Goal: Information Seeking & Learning: Learn about a topic

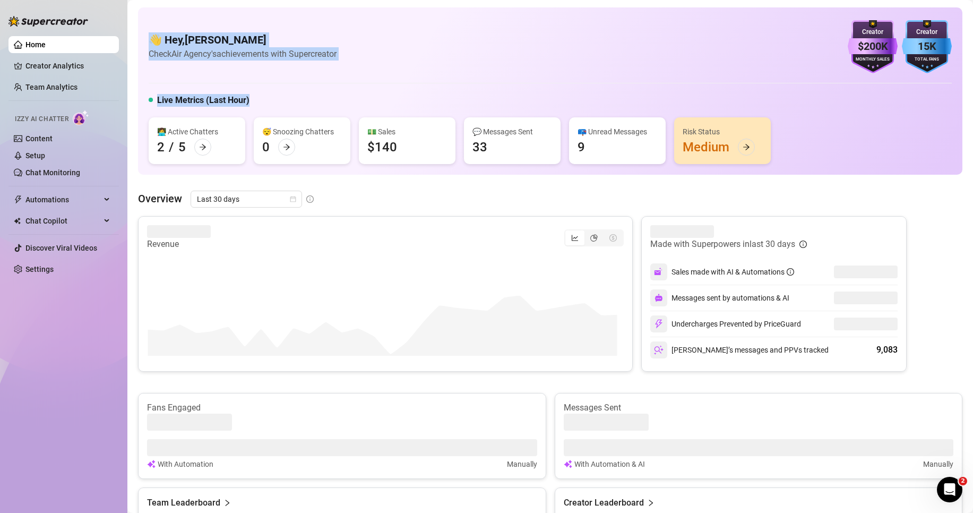
drag, startPoint x: 150, startPoint y: 38, endPoint x: 344, endPoint y: 94, distance: 201.9
click at [343, 96] on div "👋 Hey, Amber Grzybowski Check Air Agency's achievements with Supercreator $200K…" at bounding box center [550, 90] width 824 height 167
click at [334, 85] on div "👋 Hey, Amber Grzybowski Check Air Agency's achievements with Supercreator $200K…" at bounding box center [550, 90] width 824 height 167
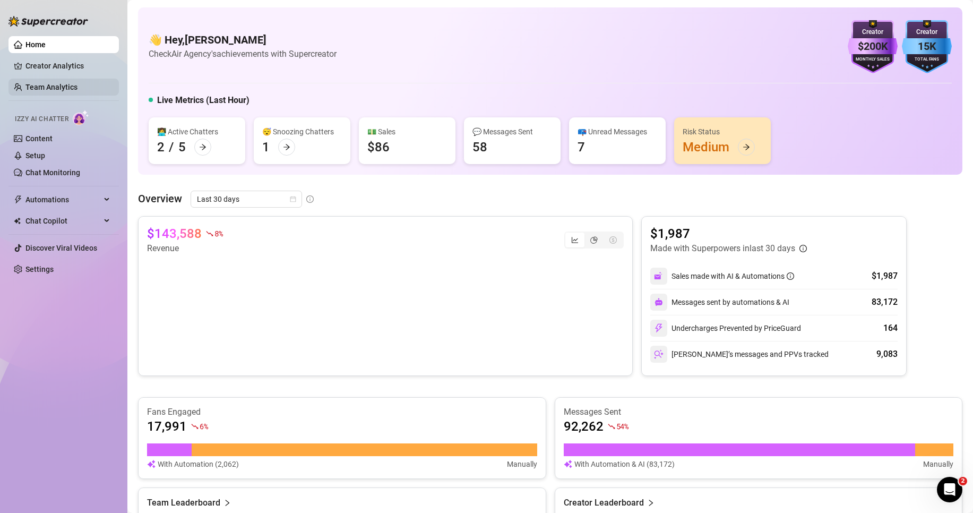
click at [77, 85] on link "Team Analytics" at bounding box center [51, 87] width 52 height 8
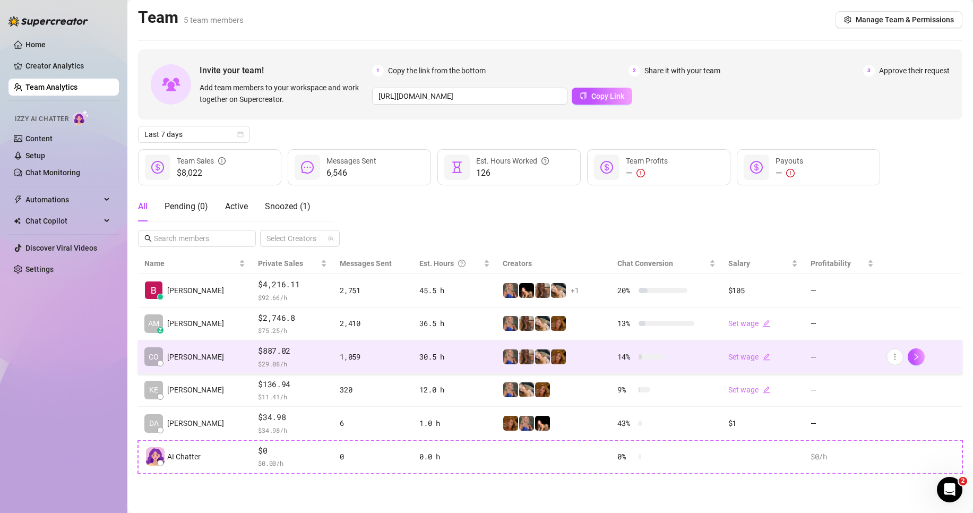
click at [464, 357] on div "30.5 h" at bounding box center [454, 357] width 70 height 12
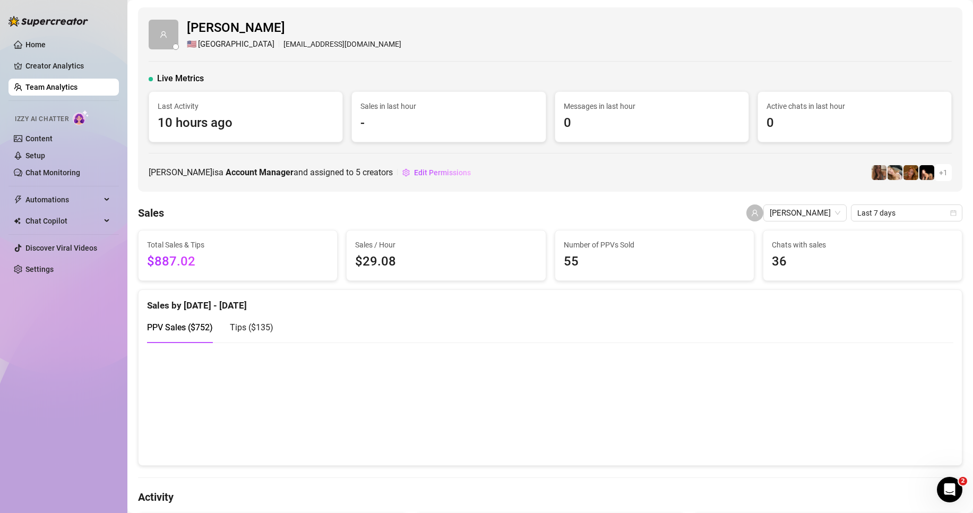
scroll to position [372, 0]
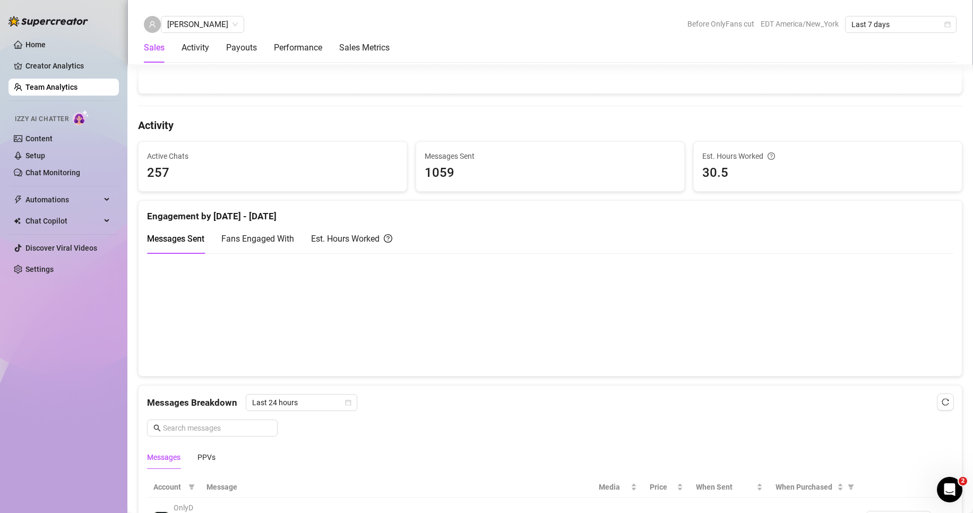
click at [257, 236] on span "Fans Engaged With" at bounding box center [257, 239] width 73 height 10
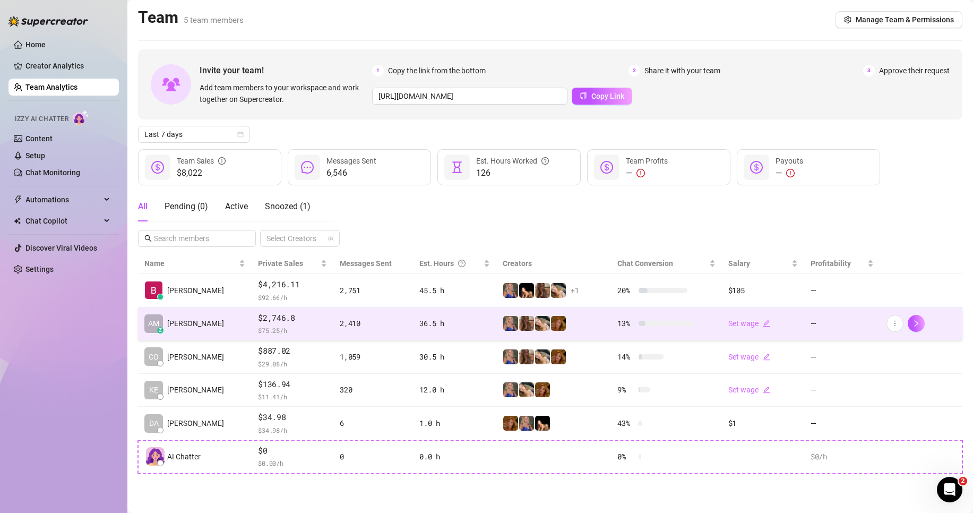
click at [264, 324] on span "$2,746.8" at bounding box center [292, 318] width 69 height 13
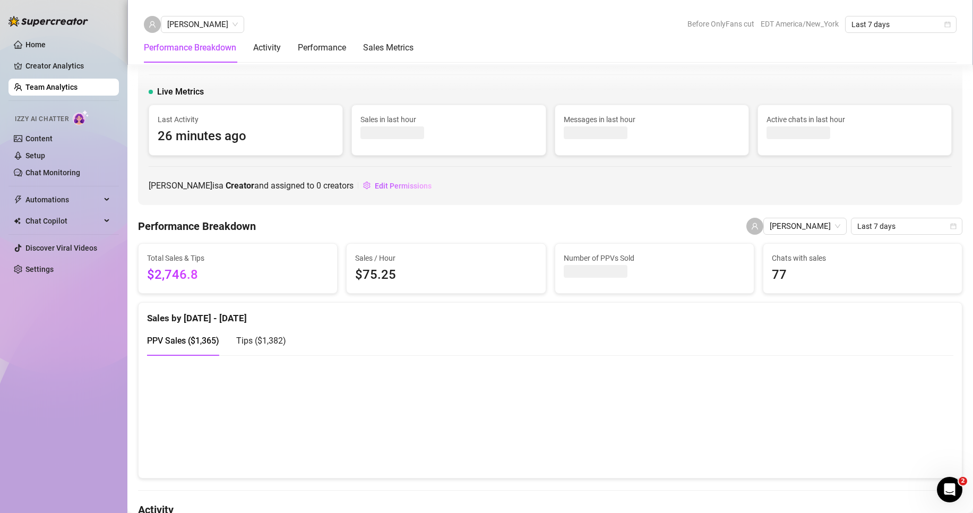
scroll to position [325, 0]
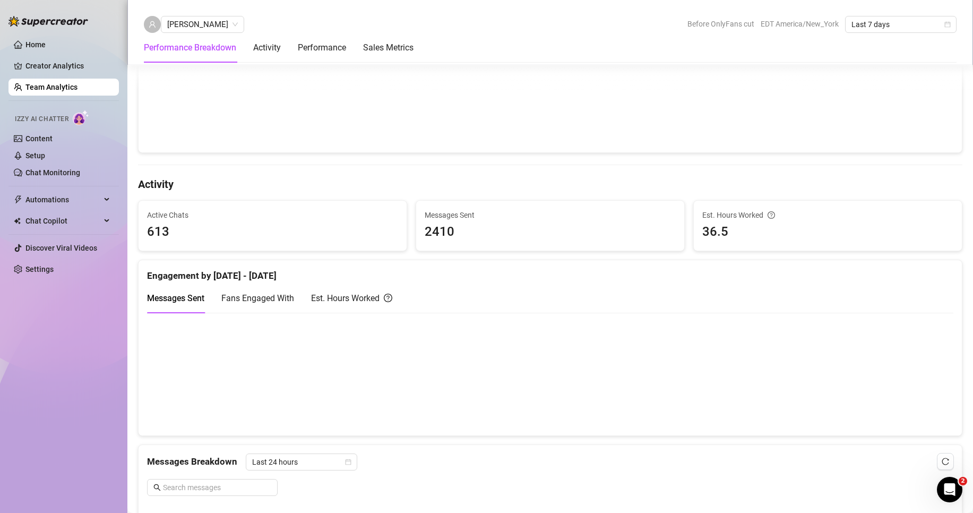
click at [256, 293] on span "Fans Engaged With" at bounding box center [257, 298] width 73 height 10
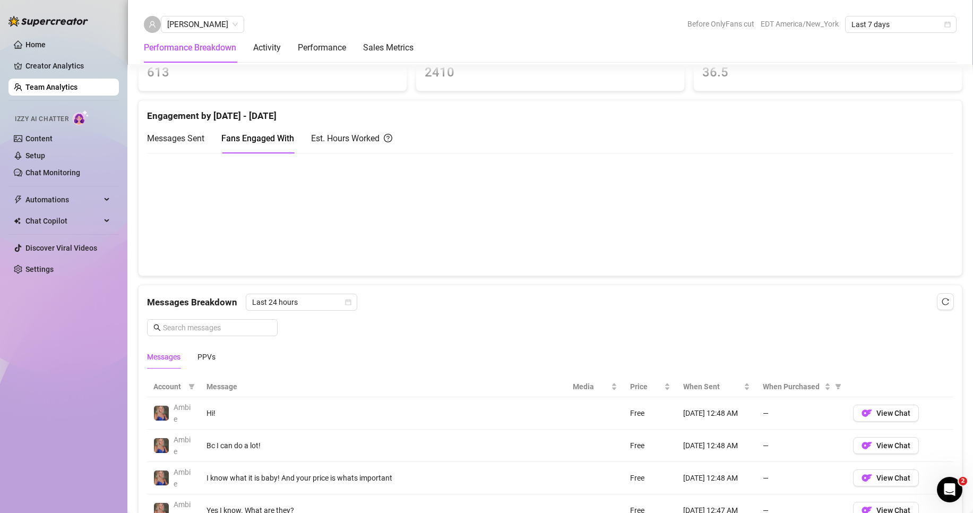
scroll to position [419, 0]
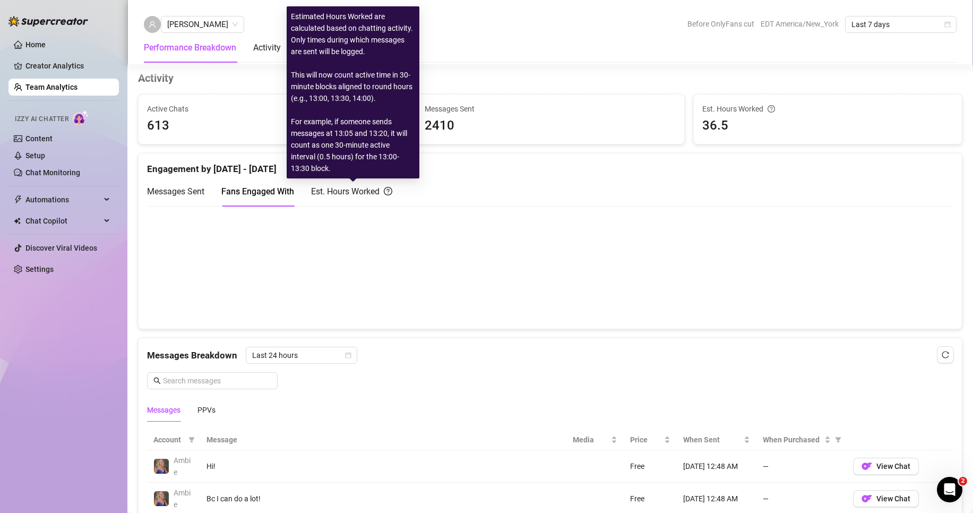
click at [340, 188] on div "Est. Hours Worked" at bounding box center [351, 191] width 81 height 13
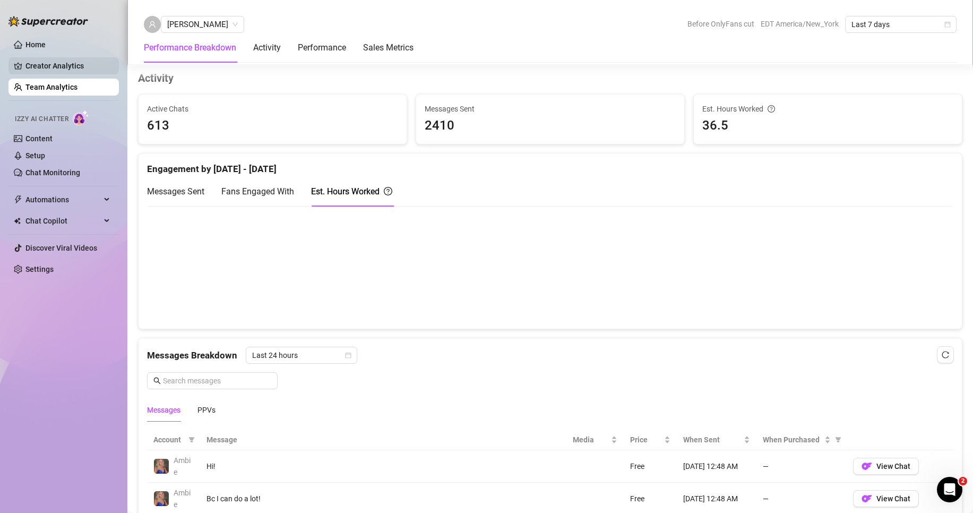
click at [47, 64] on link "Creator Analytics" at bounding box center [67, 65] width 85 height 17
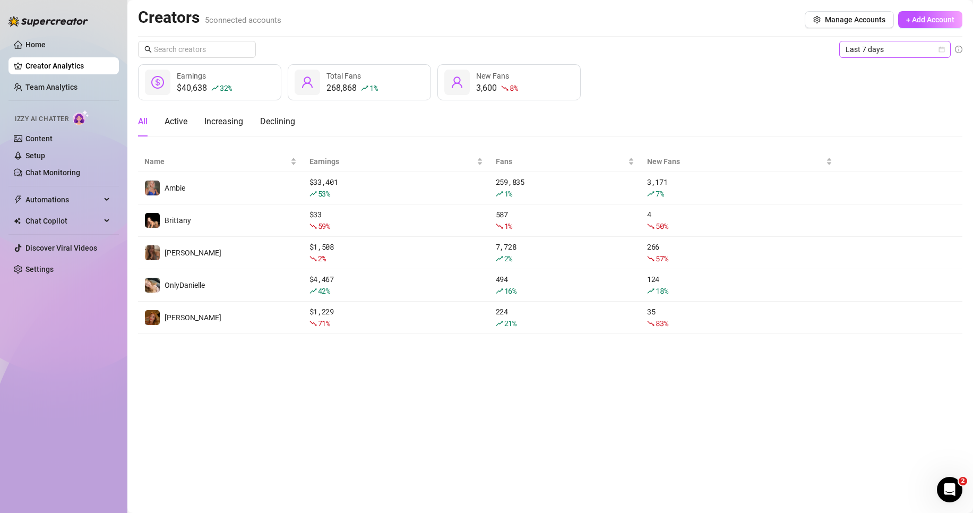
click at [880, 53] on span "Last 7 days" at bounding box center [894, 49] width 99 height 16
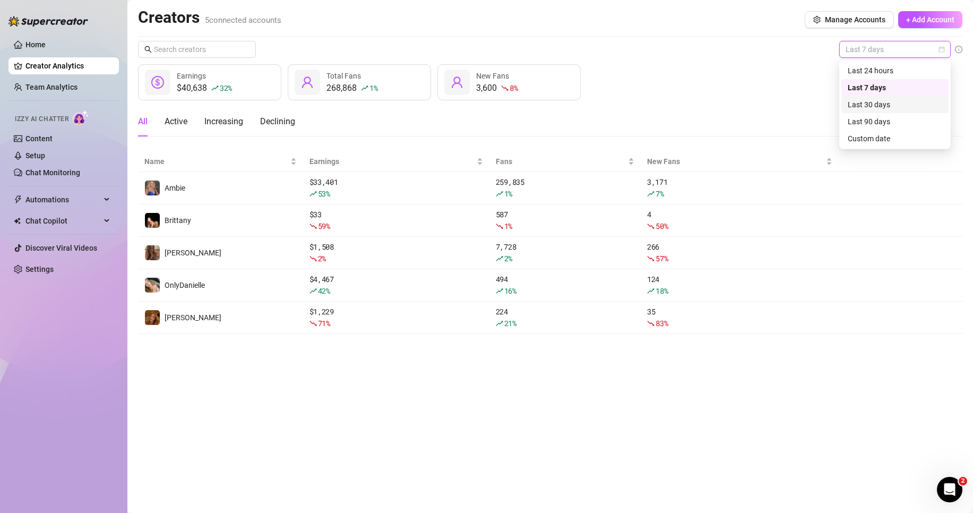
click at [882, 101] on div "Last 30 days" at bounding box center [895, 105] width 94 height 12
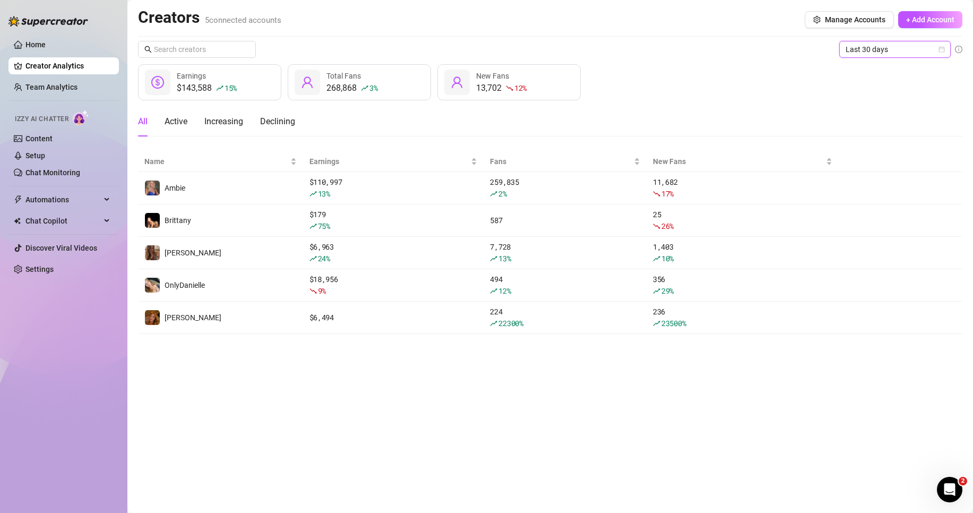
click at [880, 45] on span "Last 30 days" at bounding box center [894, 49] width 99 height 16
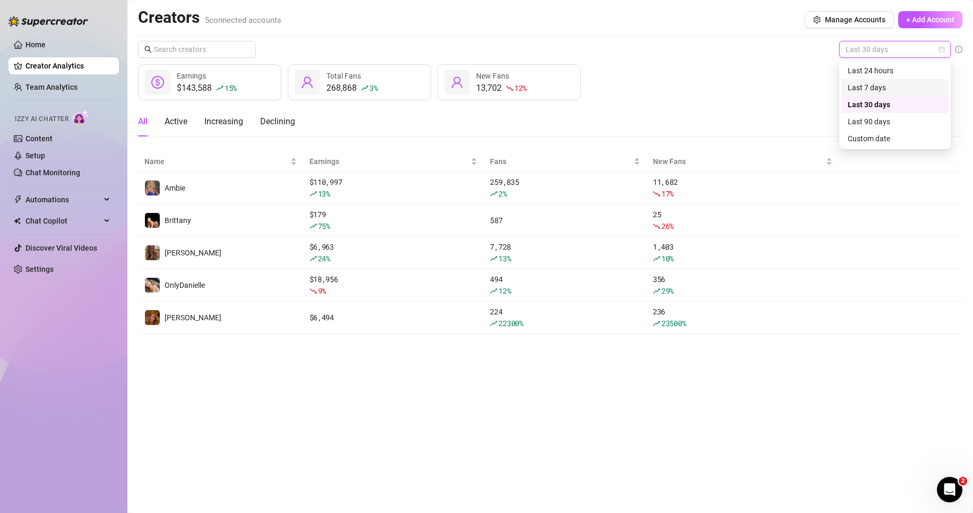
click at [870, 85] on div "Last 7 days" at bounding box center [895, 88] width 94 height 12
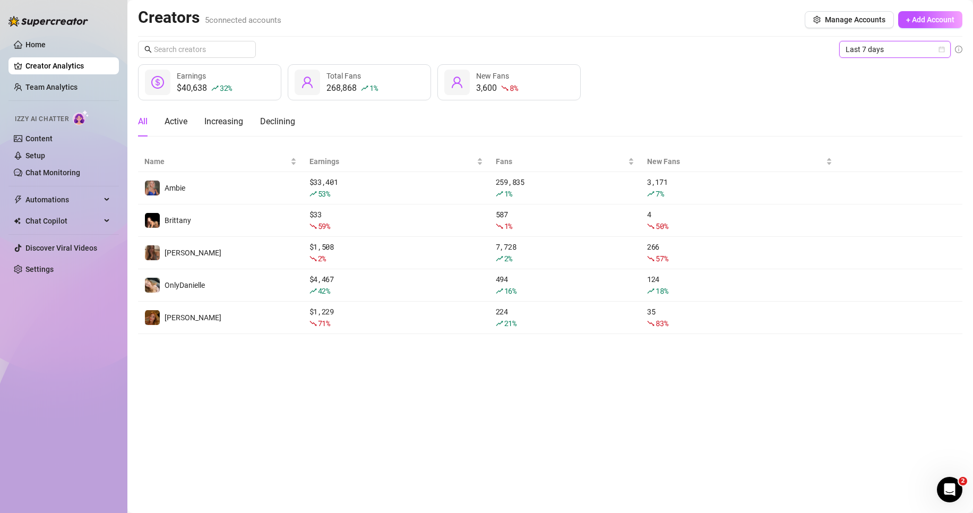
click at [604, 398] on main "Creators 5 connected accounts Manage Accounts + Add Account Last 7 days Last 7 …" at bounding box center [549, 256] width 845 height 513
drag, startPoint x: 5, startPoint y: 56, endPoint x: 0, endPoint y: 48, distance: 9.7
click at [5, 56] on aside "Home Creator Analytics Team Analytics Izzy AI Chatter Content Setup Chat Monito…" at bounding box center [63, 256] width 127 height 513
